Goal: Information Seeking & Learning: Learn about a topic

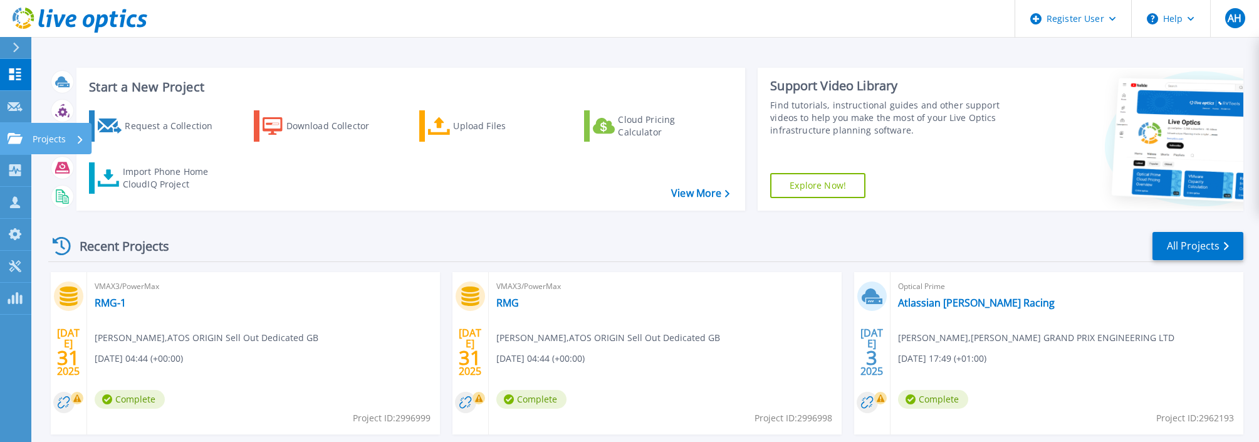
click at [18, 145] on link "Projects Projects" at bounding box center [15, 139] width 31 height 32
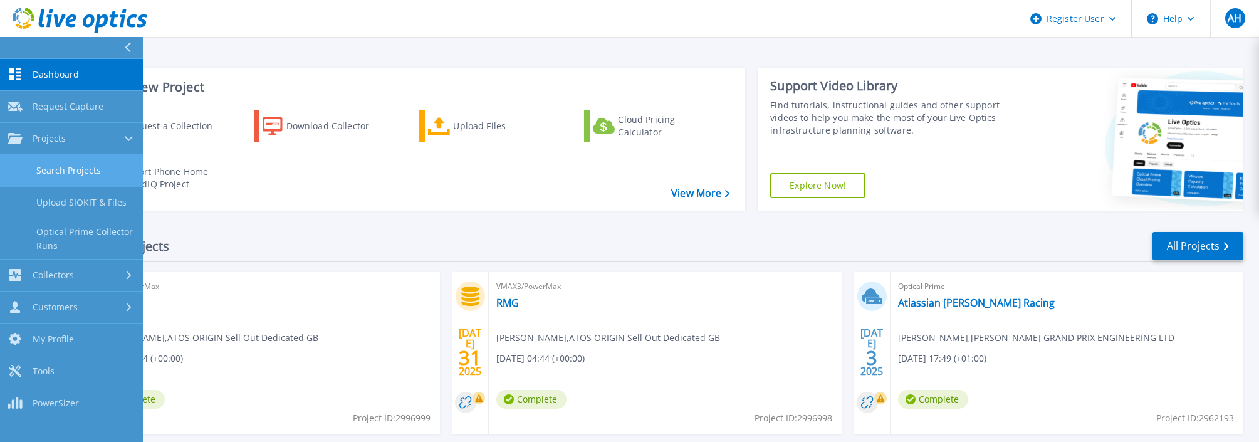
click at [65, 172] on link "Search Projects" at bounding box center [71, 171] width 143 height 32
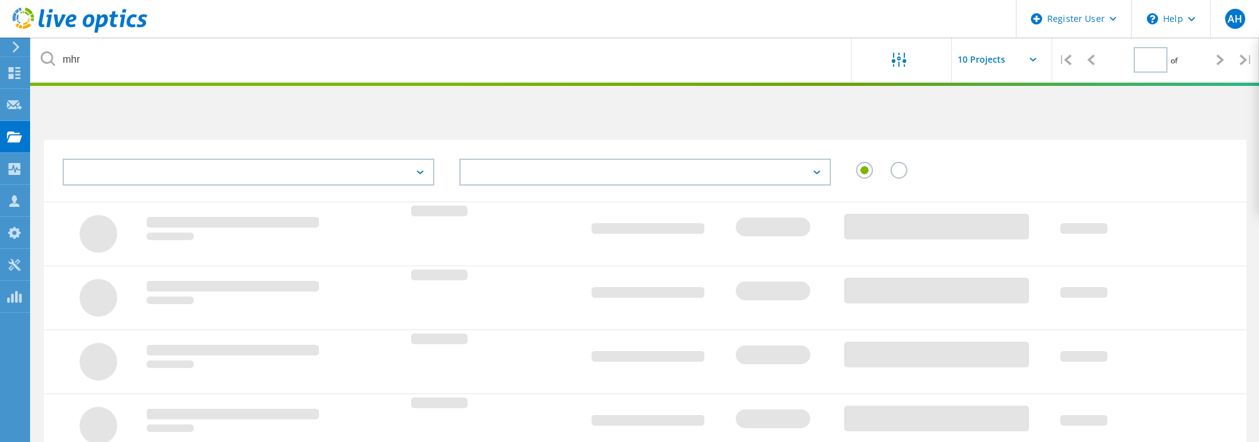
type input "1"
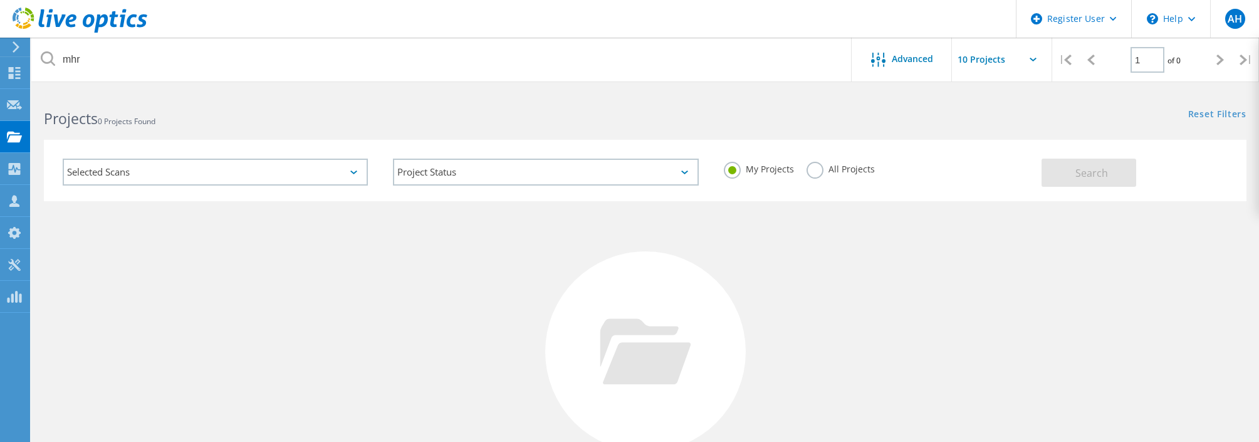
click at [154, 175] on div "Selected Scans" at bounding box center [215, 171] width 305 height 27
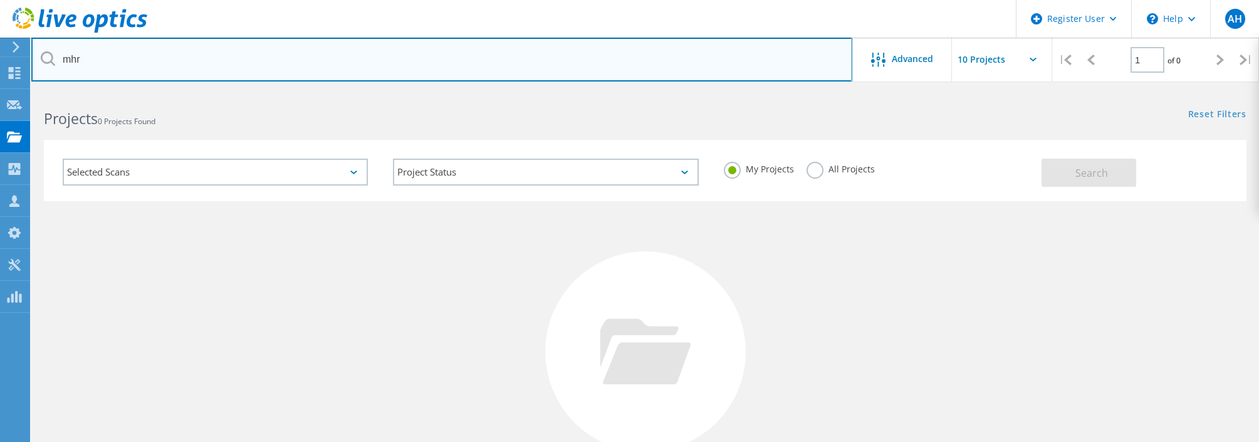
drag, startPoint x: 89, startPoint y: 63, endPoint x: 49, endPoint y: 60, distance: 39.6
click at [49, 60] on div "mhr" at bounding box center [441, 60] width 820 height 44
type input "jlr"
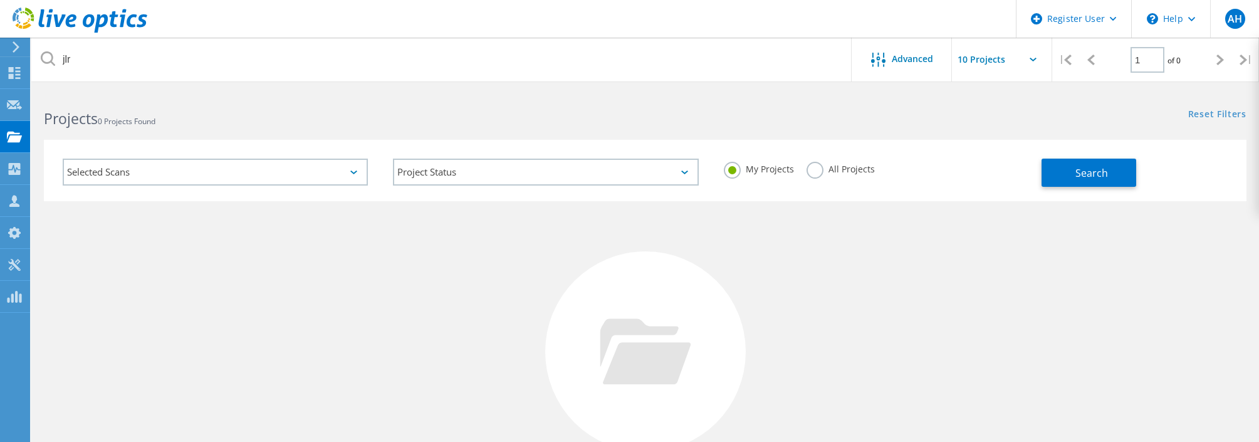
drag, startPoint x: 807, startPoint y: 174, endPoint x: 819, endPoint y: 170, distance: 12.5
click at [809, 173] on label "All Projects" at bounding box center [840, 168] width 68 height 12
click at [0, 0] on input "All Projects" at bounding box center [0, 0] width 0 height 0
click at [1099, 180] on button "Search" at bounding box center [1088, 172] width 95 height 28
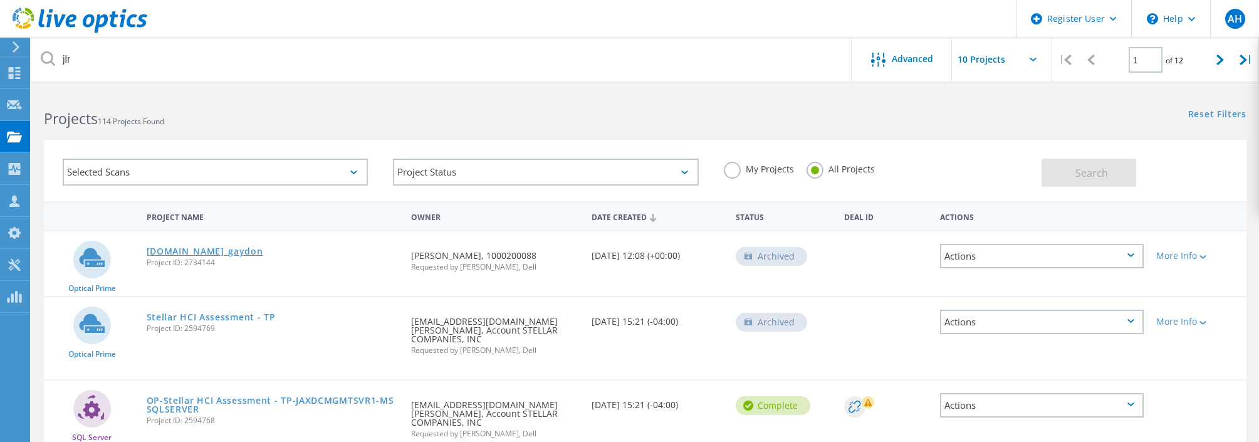
click at [214, 254] on link "[DOMAIN_NAME]_gaydon" at bounding box center [205, 251] width 117 height 9
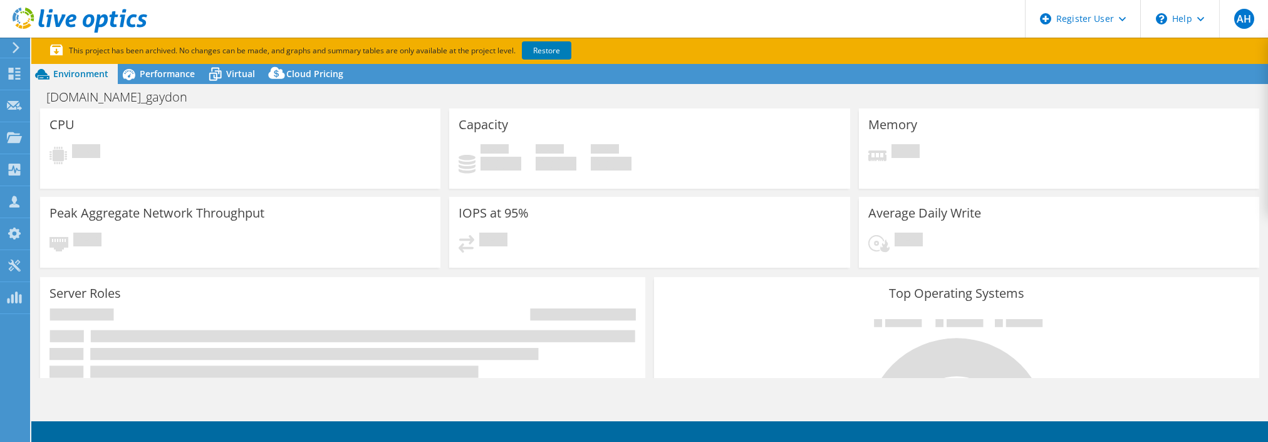
select select "EULondon"
select select "GBP"
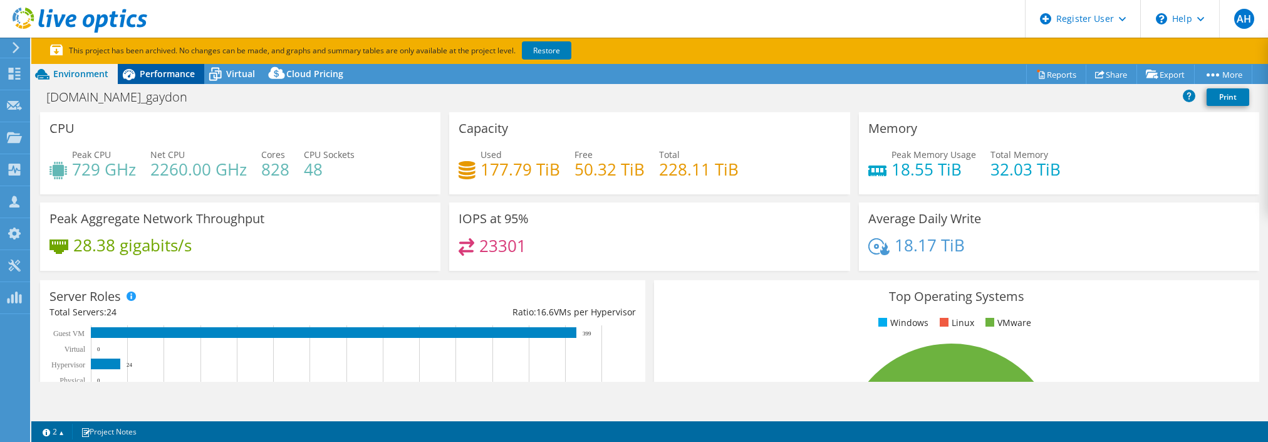
click at [170, 71] on span "Performance" at bounding box center [167, 74] width 55 height 12
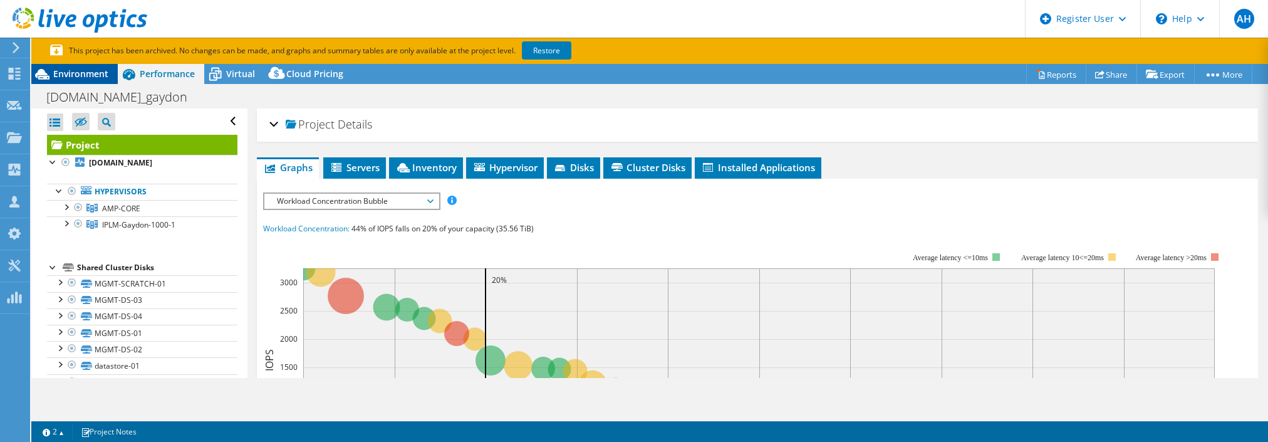
click at [94, 72] on span "Environment" at bounding box center [80, 74] width 55 height 12
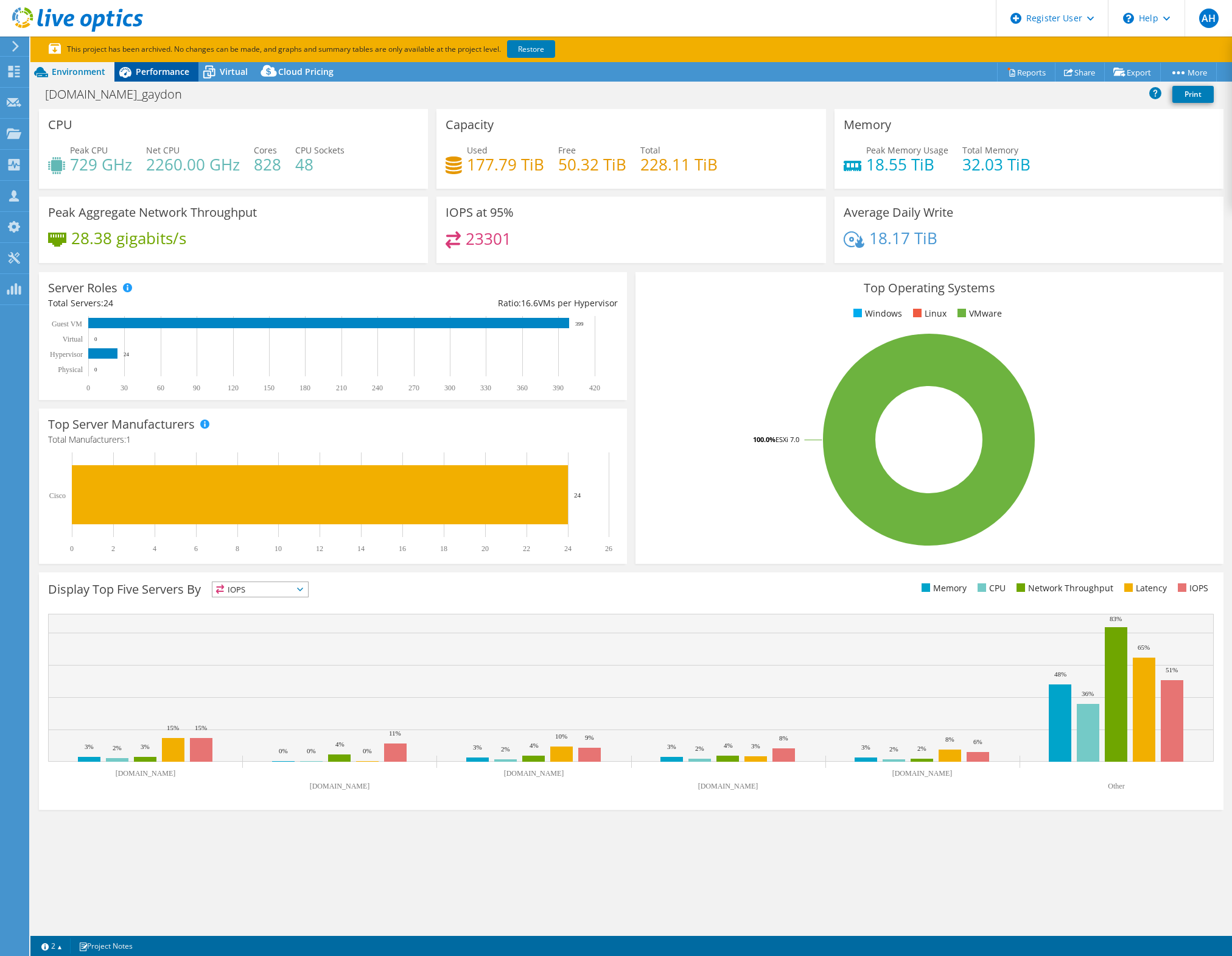
click at [182, 66] on span "Performance" at bounding box center [162, 72] width 53 height 12
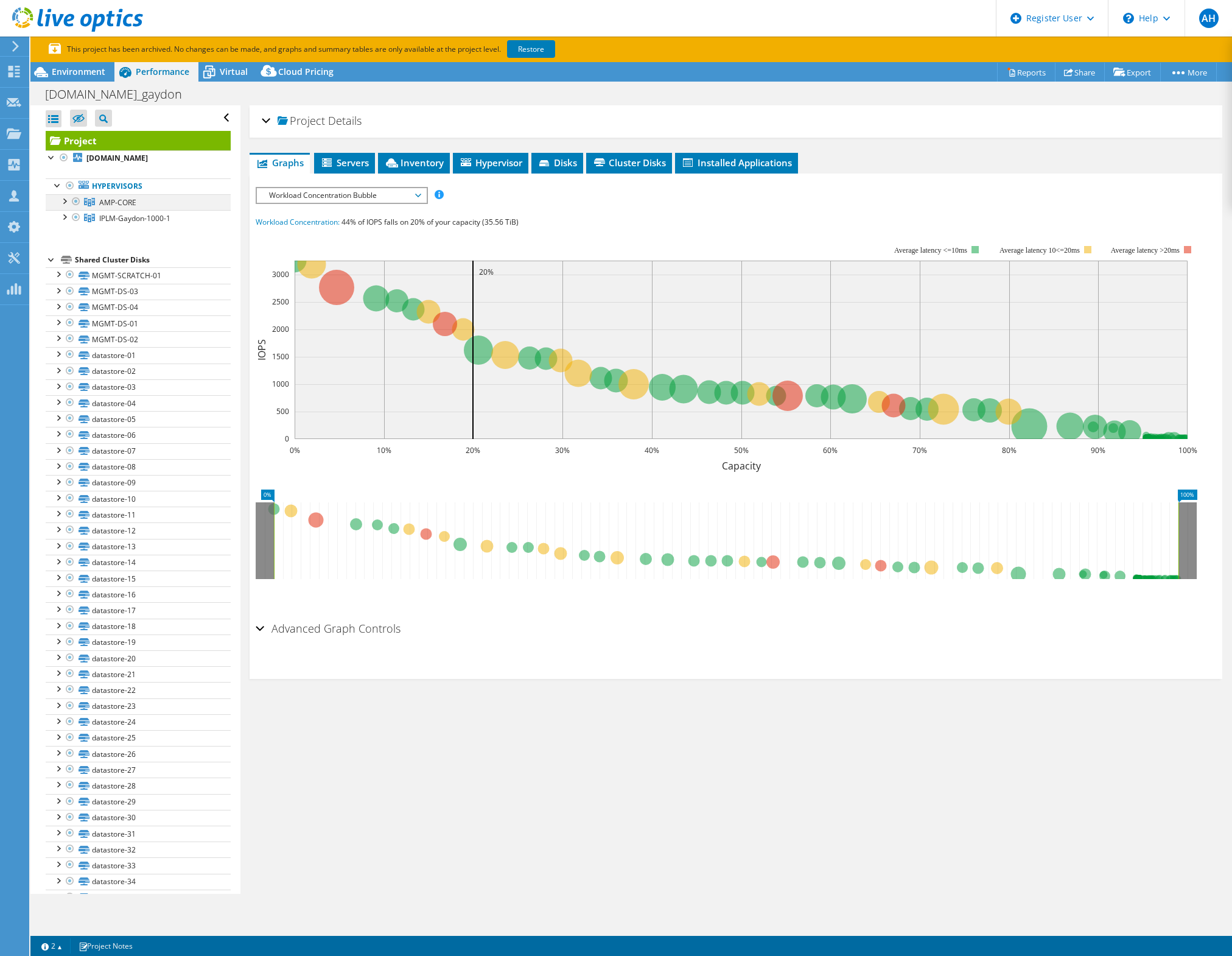
click at [70, 202] on div at bounding box center [76, 201] width 13 height 15
click at [66, 215] on div at bounding box center [64, 216] width 13 height 13
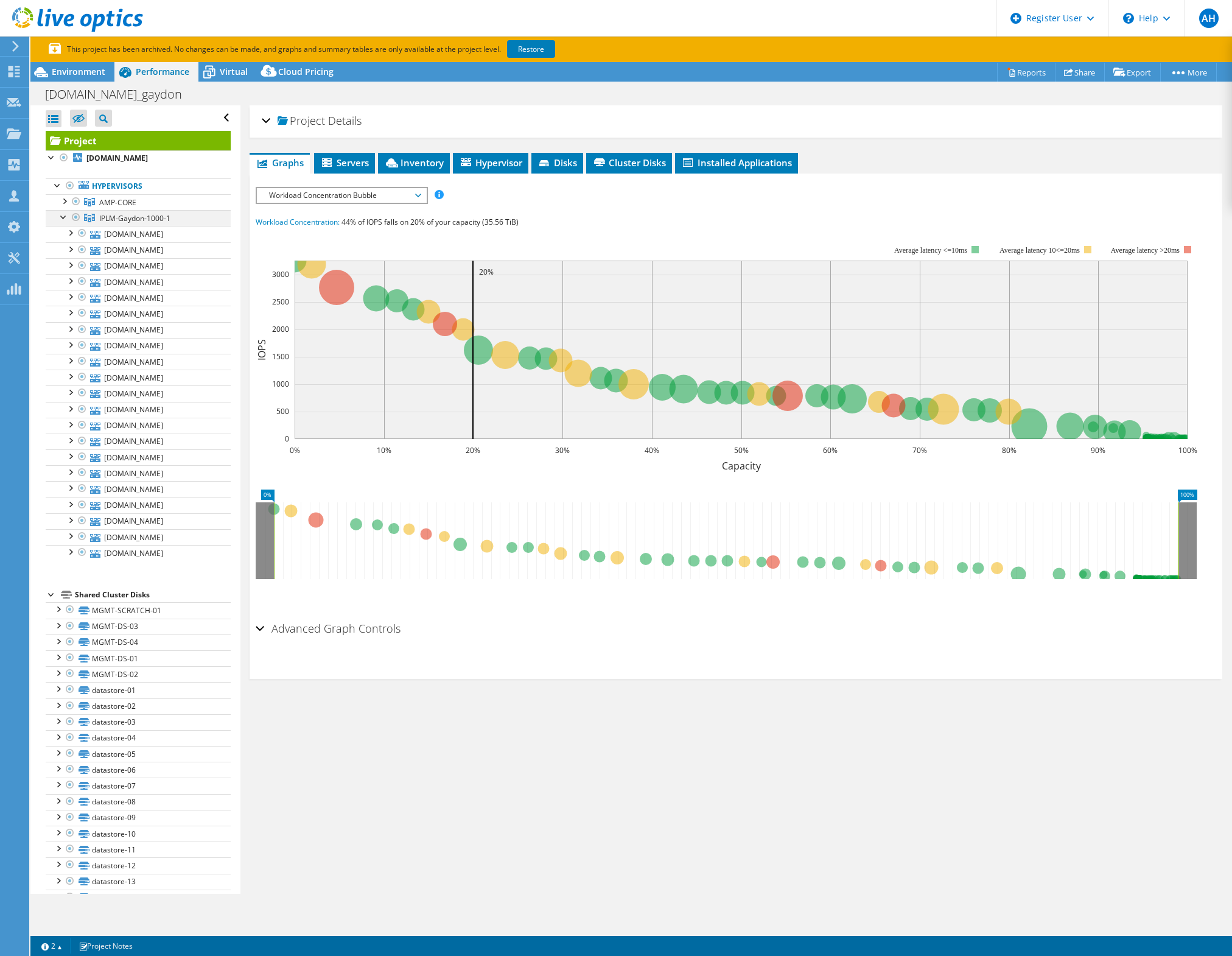
click at [66, 215] on div at bounding box center [64, 216] width 13 height 13
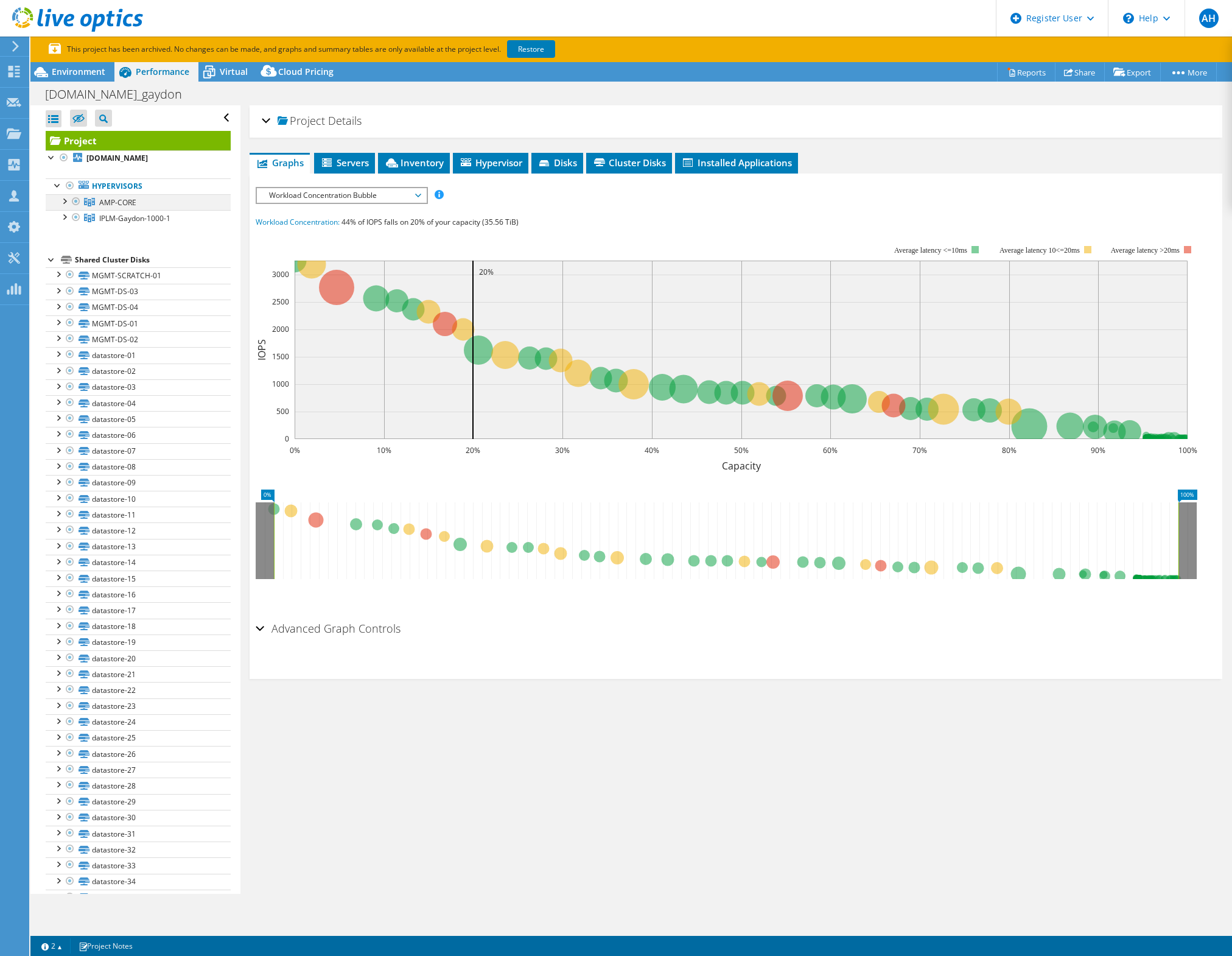
click at [63, 202] on div at bounding box center [64, 200] width 13 height 13
click at [64, 201] on div at bounding box center [64, 200] width 13 height 13
click at [61, 216] on div at bounding box center [64, 216] width 13 height 13
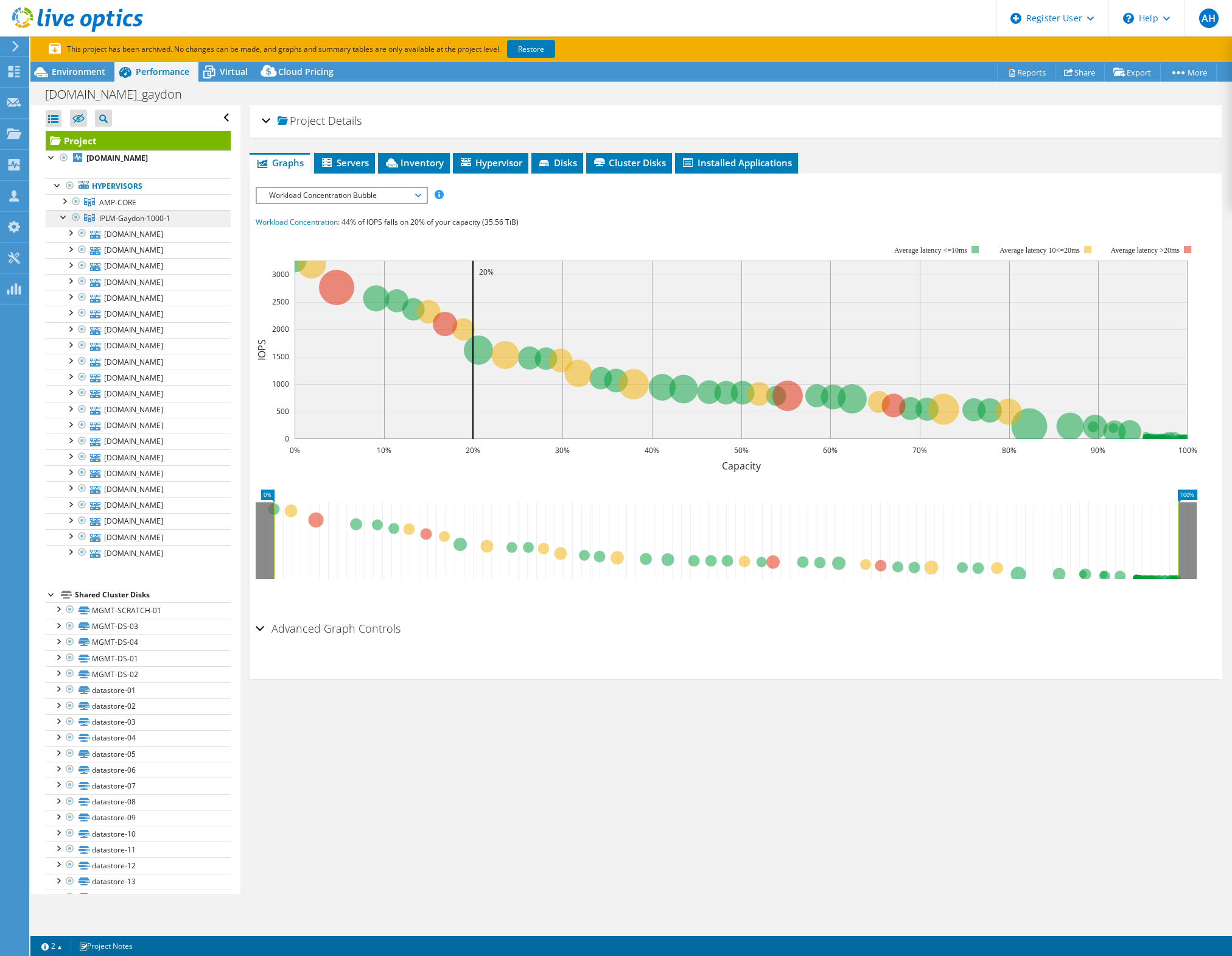
click at [170, 220] on span "IPLM-Gaydon-1000-1" at bounding box center [134, 218] width 71 height 11
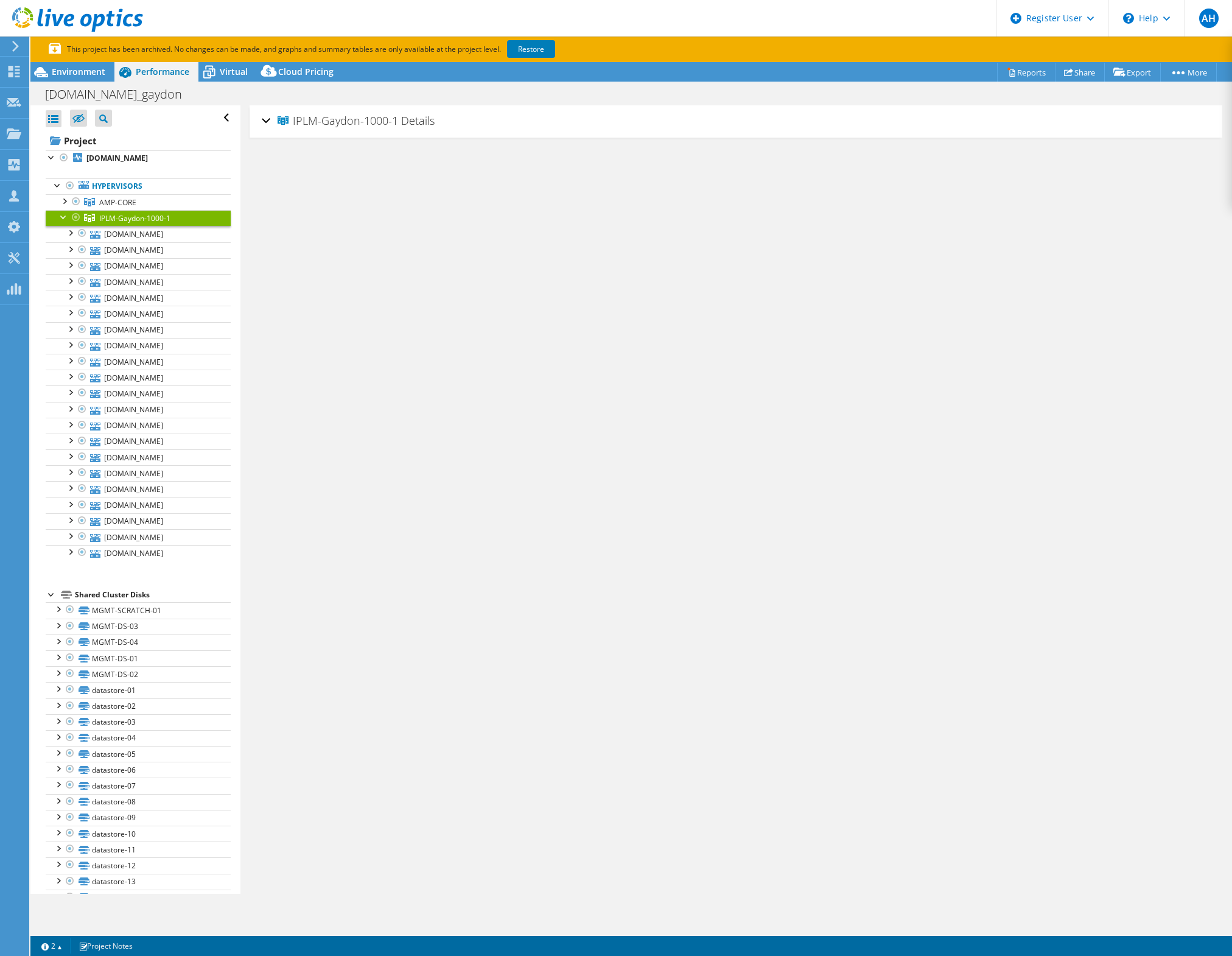
click at [66, 220] on div at bounding box center [64, 216] width 13 height 13
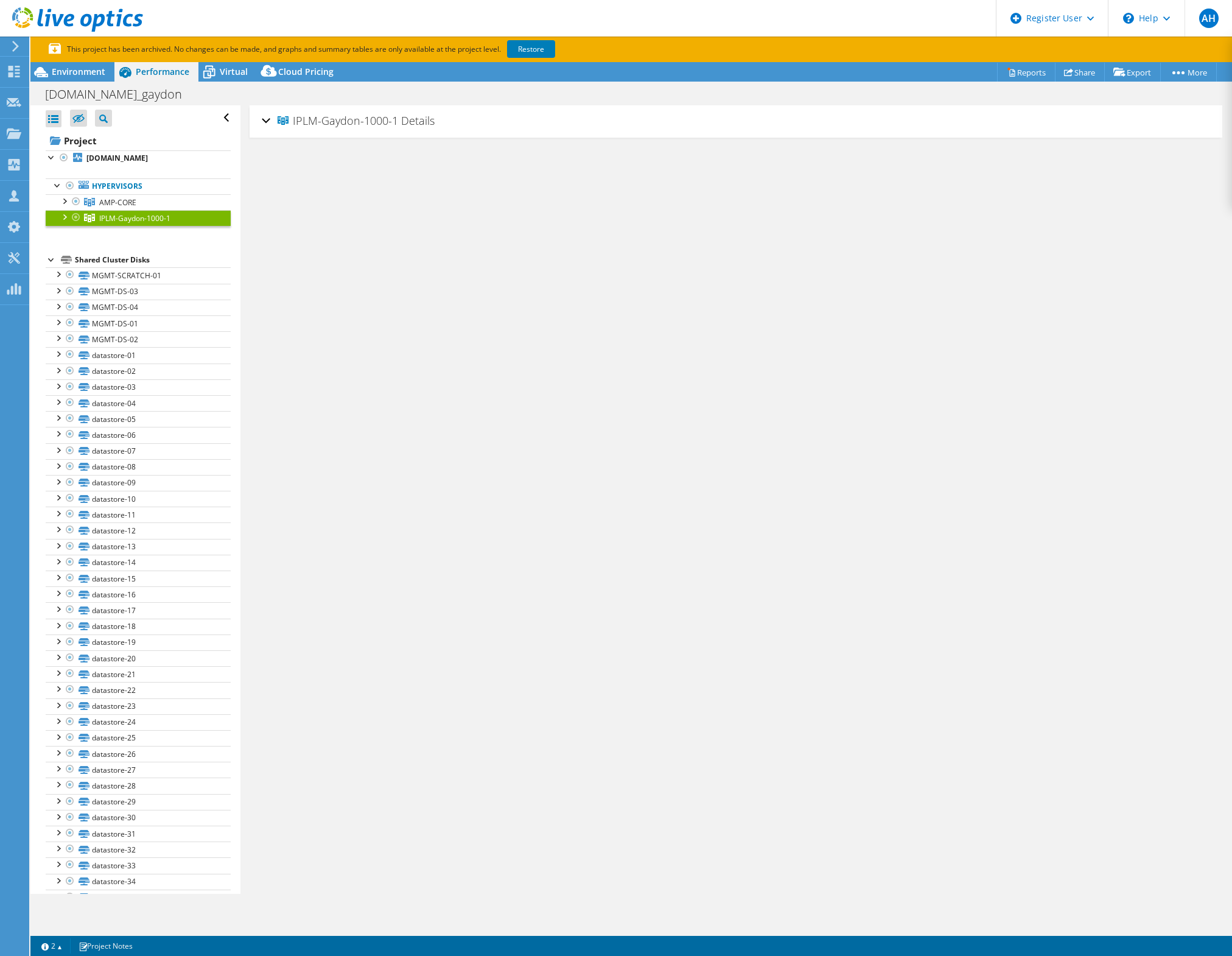
click at [67, 219] on div at bounding box center [64, 216] width 13 height 13
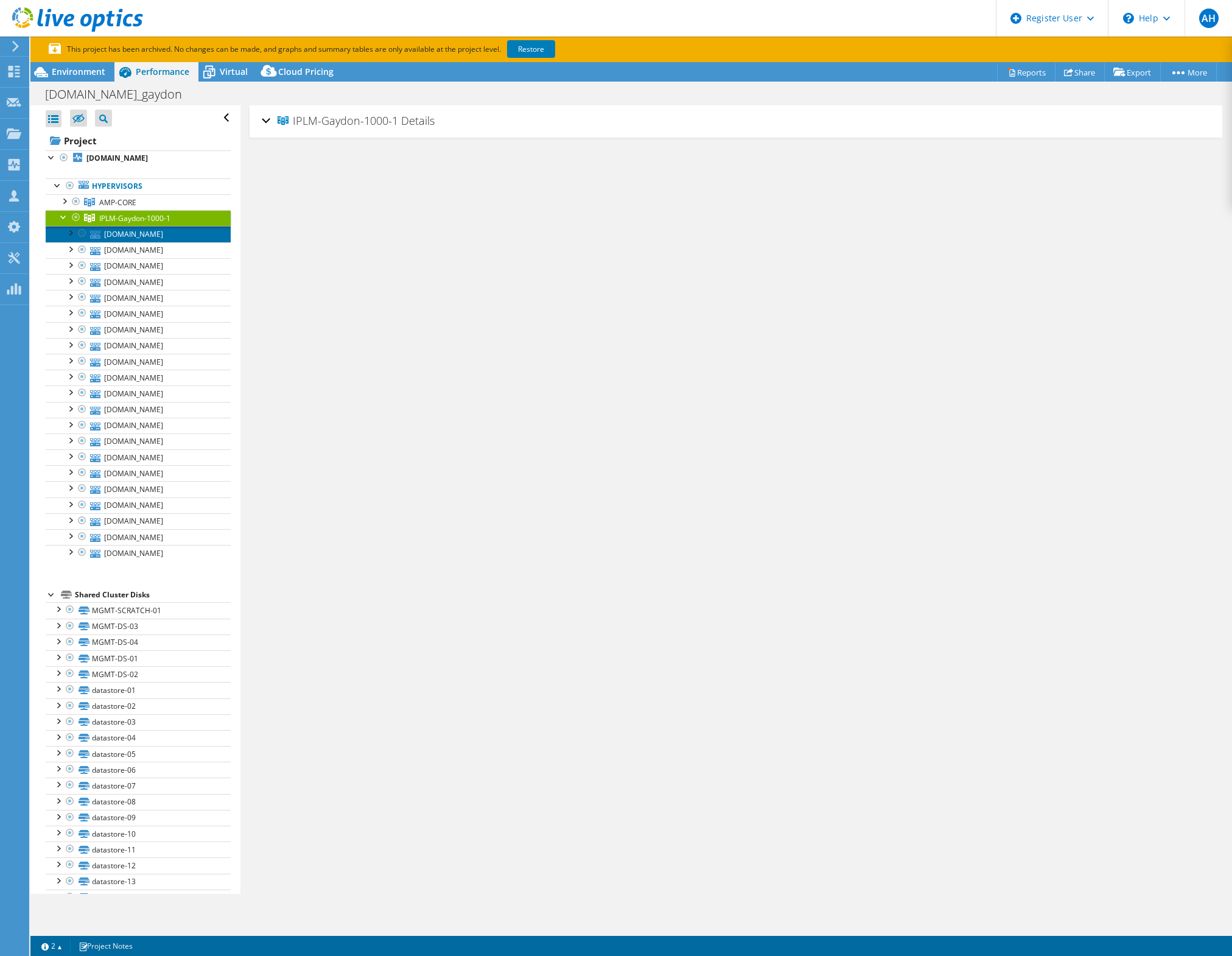
click at [155, 237] on link "[DOMAIN_NAME]" at bounding box center [138, 233] width 185 height 16
click at [266, 120] on div "[DOMAIN_NAME] Details" at bounding box center [736, 121] width 948 height 26
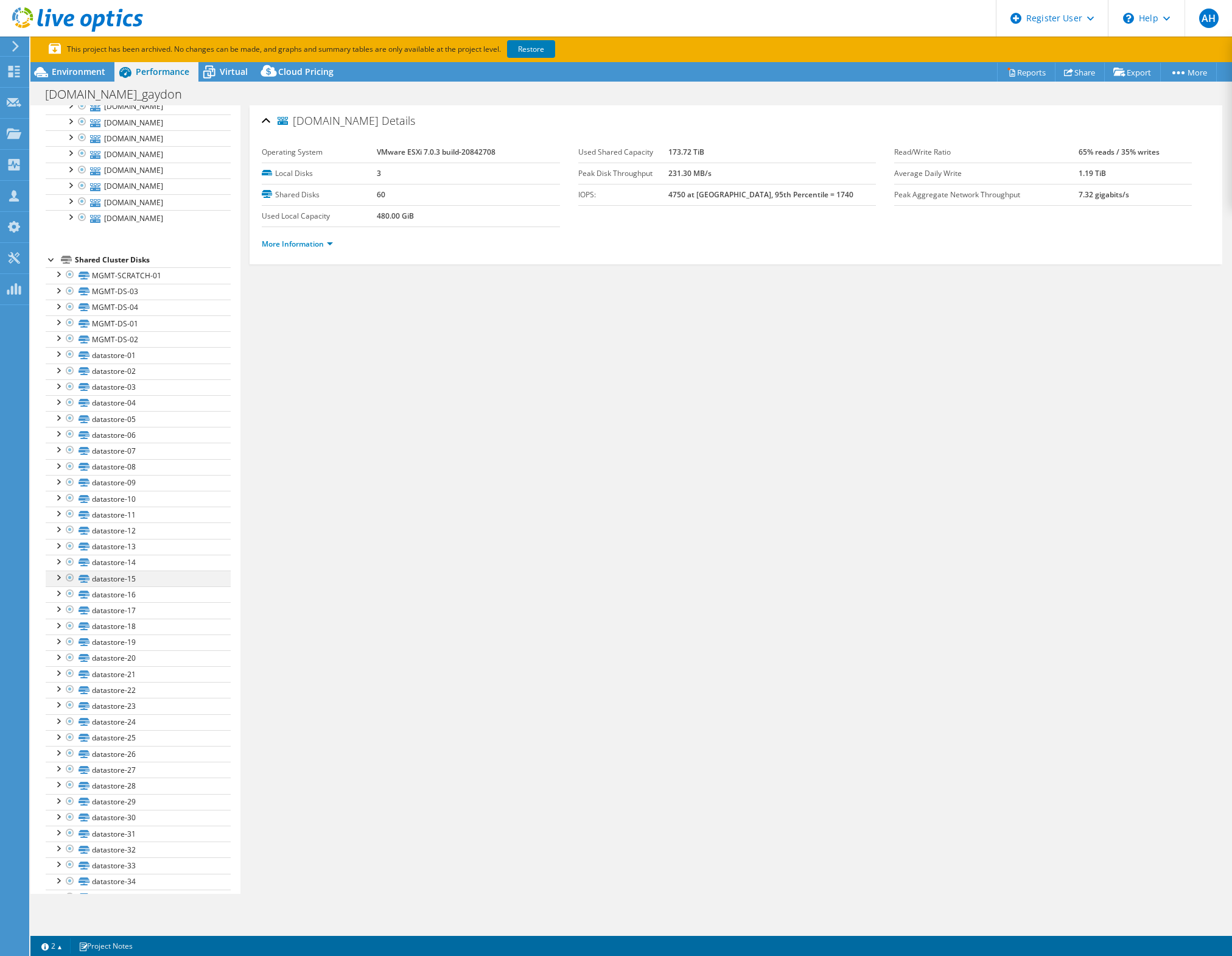
scroll to position [333, 0]
click at [51, 260] on div at bounding box center [51, 259] width 13 height 13
